Goal: Transaction & Acquisition: Download file/media

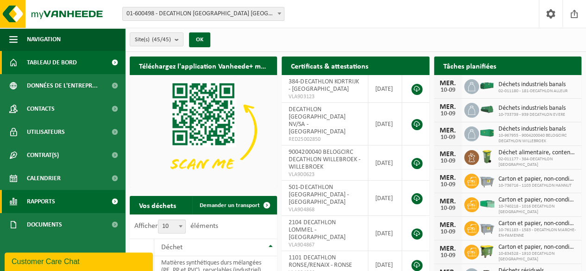
click at [69, 207] on link "Rapports" at bounding box center [62, 201] width 125 height 23
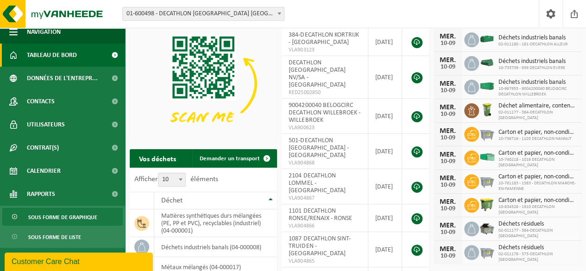
scroll to position [47, 0]
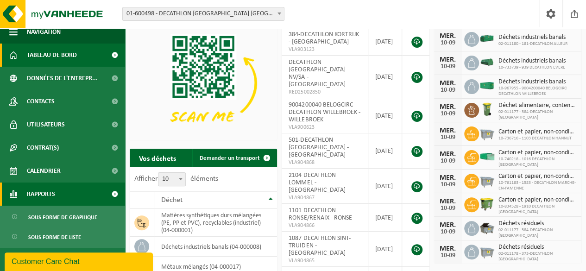
click at [75, 194] on link "Rapports" at bounding box center [62, 193] width 125 height 23
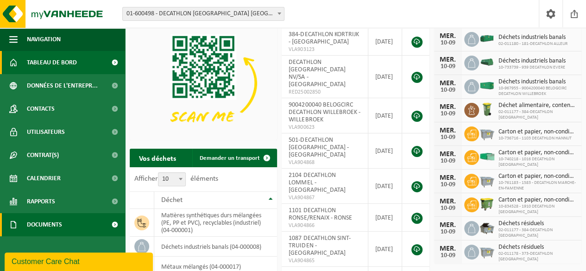
click at [71, 220] on link "Documents" at bounding box center [62, 224] width 125 height 23
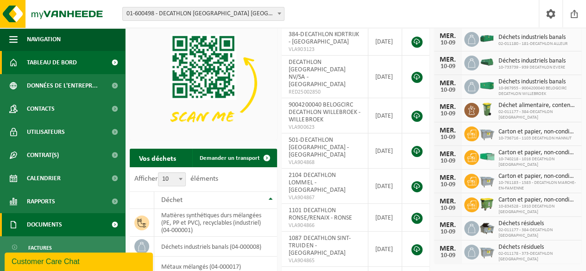
scroll to position [7, 0]
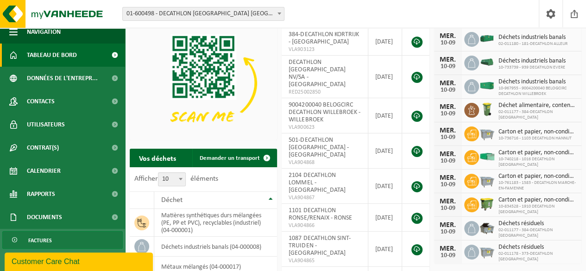
click at [54, 239] on link "Factures" at bounding box center [62, 240] width 120 height 18
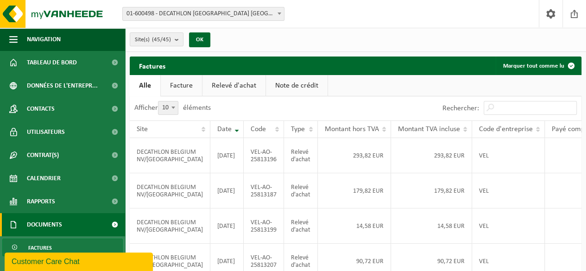
click at [182, 84] on link "Facture" at bounding box center [181, 85] width 41 height 21
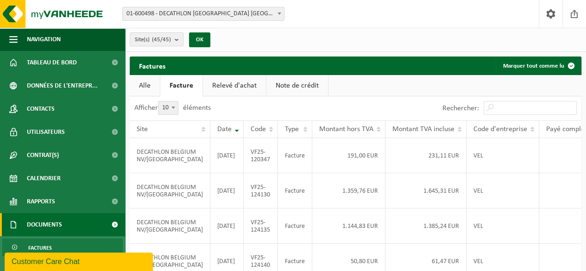
click at [212, 84] on link "Relevé d'achat" at bounding box center [234, 85] width 63 height 21
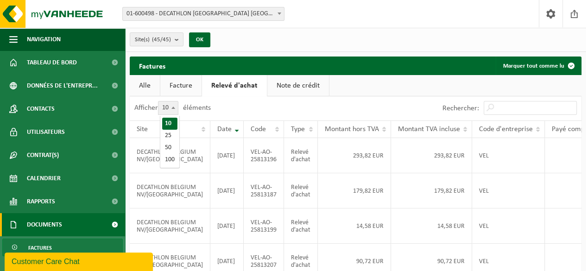
click at [176, 107] on span at bounding box center [173, 107] width 9 height 12
click at [176, 101] on select "10 25 50 100" at bounding box center [174, 101] width 28 height 0
select select "100"
drag, startPoint x: 243, startPoint y: 163, endPoint x: 214, endPoint y: 156, distance: 29.1
click at [244, 156] on td "VEL-AO-25813196" at bounding box center [264, 155] width 40 height 35
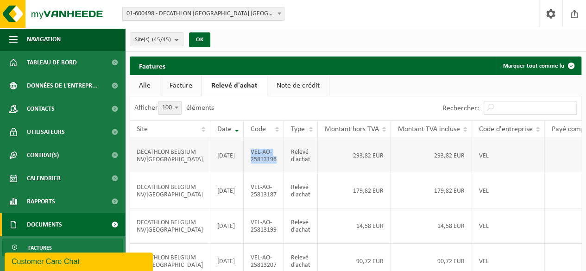
copy td "VEL-AO-25813196"
click at [283, 103] on div "Afficher 10 25 50 100 100 éléments" at bounding box center [243, 108] width 226 height 24
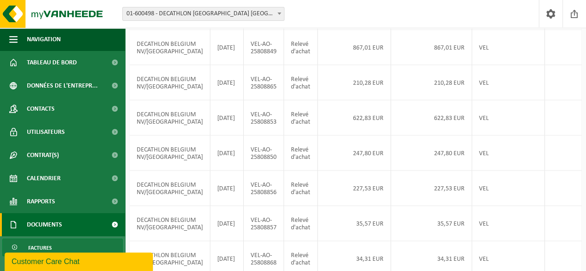
scroll to position [2782, 0]
drag, startPoint x: 216, startPoint y: 96, endPoint x: 242, endPoint y: 106, distance: 27.7
copy td "VEL-AO-25810285"
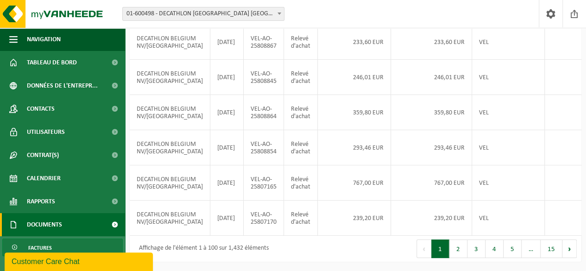
scroll to position [4164, 0]
click at [456, 247] on button "2" at bounding box center [458, 248] width 18 height 19
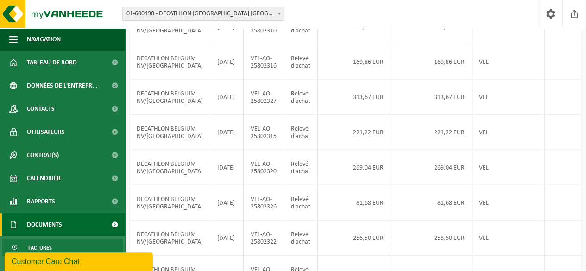
scroll to position [0, 67]
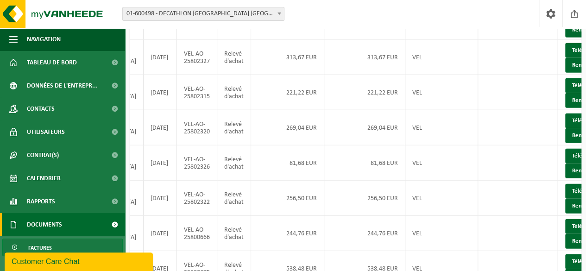
scroll to position [2915, 0]
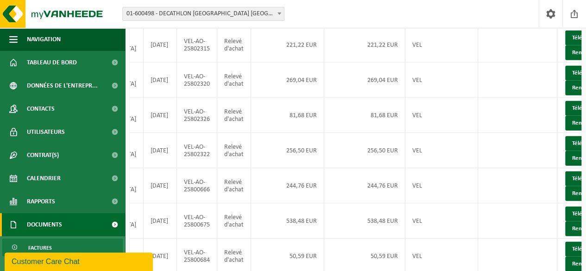
scroll to position [2962, 0]
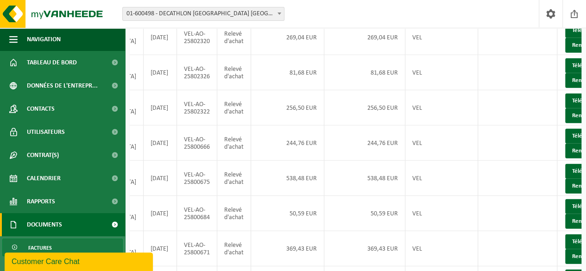
scroll to position [3005, 0]
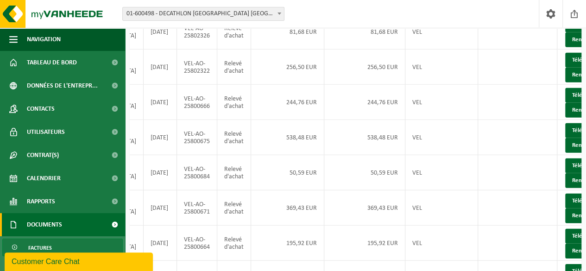
scroll to position [3046, 0]
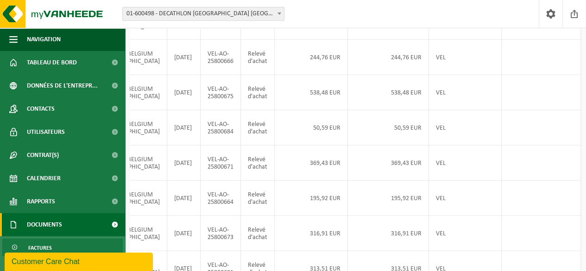
scroll to position [0, 43]
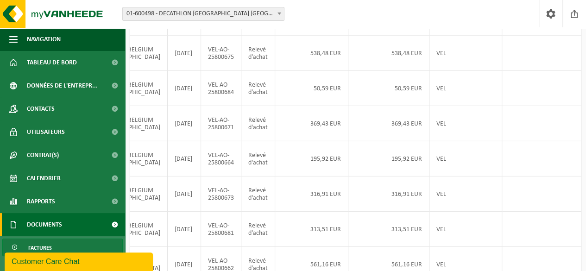
scroll to position [3130, 0]
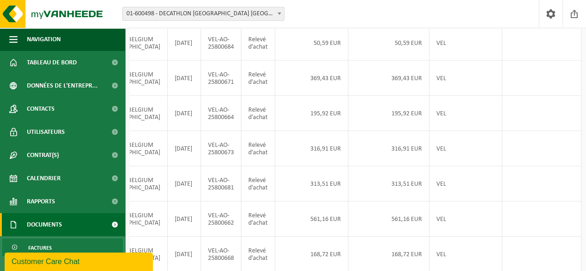
scroll to position [3176, 0]
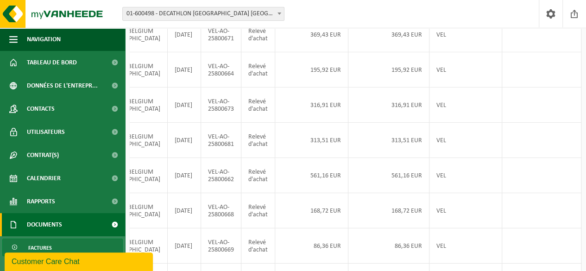
scroll to position [3219, 0]
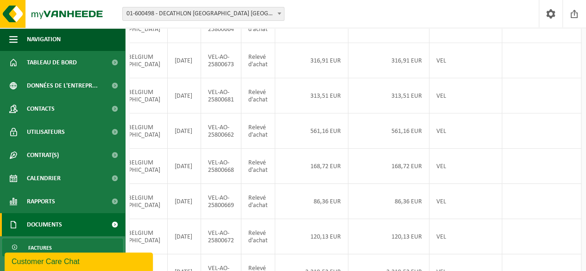
scroll to position [3263, 0]
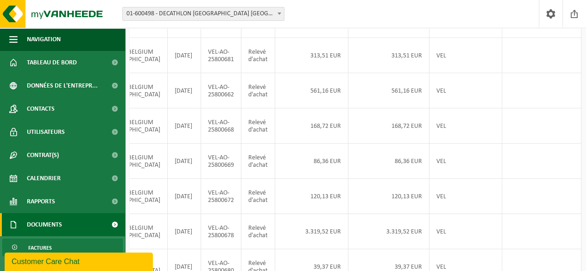
scroll to position [3303, 0]
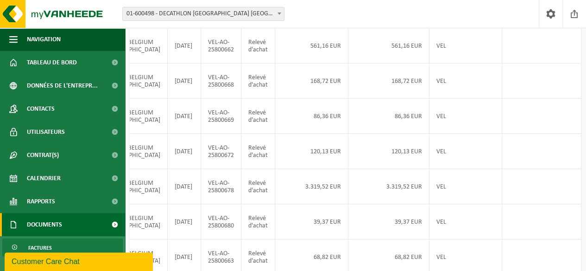
scroll to position [3347, 0]
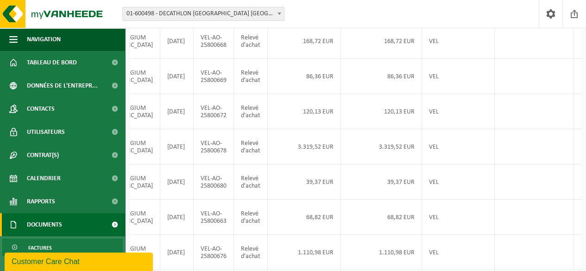
scroll to position [3390, 0]
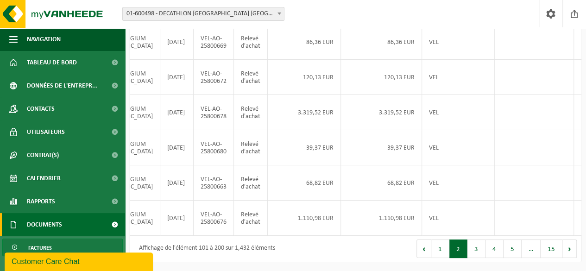
scroll to position [3429, 0]
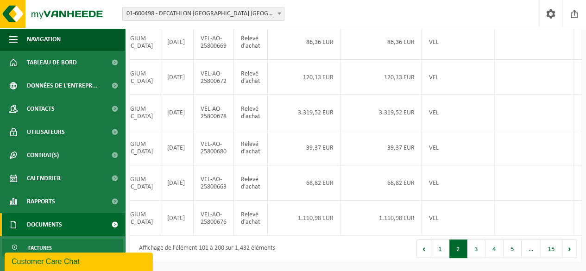
scroll to position [3642, 0]
